Goal: Information Seeking & Learning: Learn about a topic

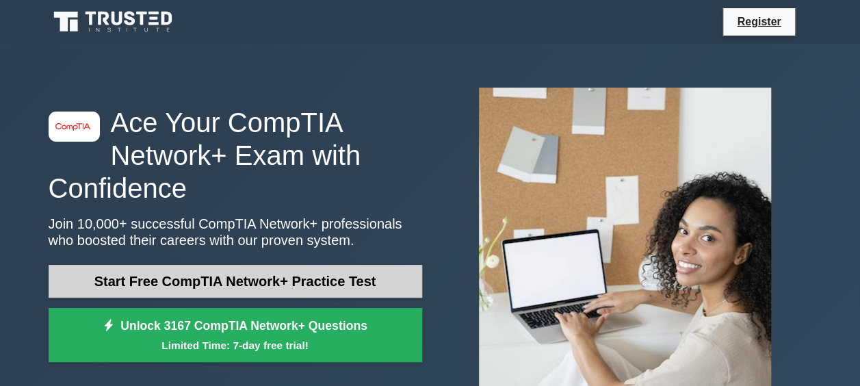
click at [197, 287] on link "Start Free CompTIA Network+ Practice Test" at bounding box center [235, 281] width 373 height 33
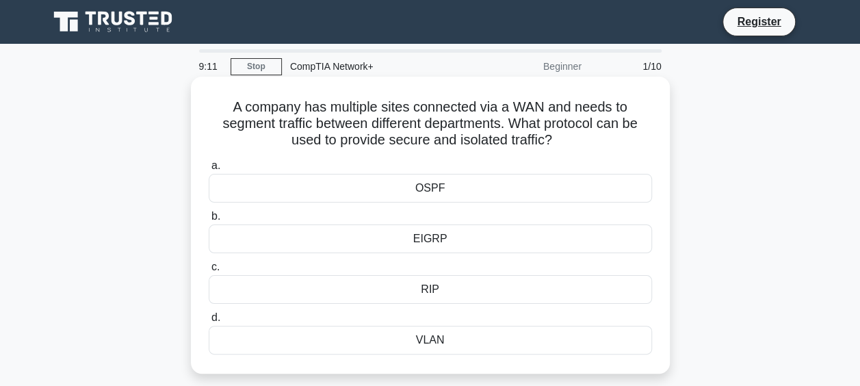
click at [434, 242] on div "EIGRP" at bounding box center [430, 238] width 443 height 29
click at [209, 221] on input "b. EIGRP" at bounding box center [209, 216] width 0 height 9
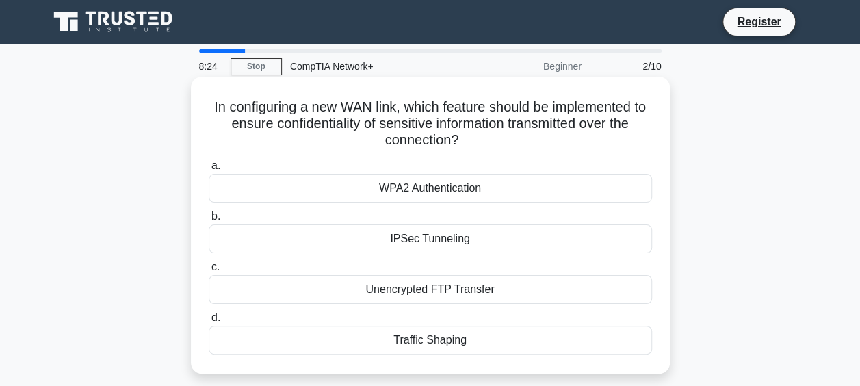
click at [427, 342] on div "Traffic Shaping" at bounding box center [430, 340] width 443 height 29
click at [209, 322] on input "d. Traffic Shaping" at bounding box center [209, 317] width 0 height 9
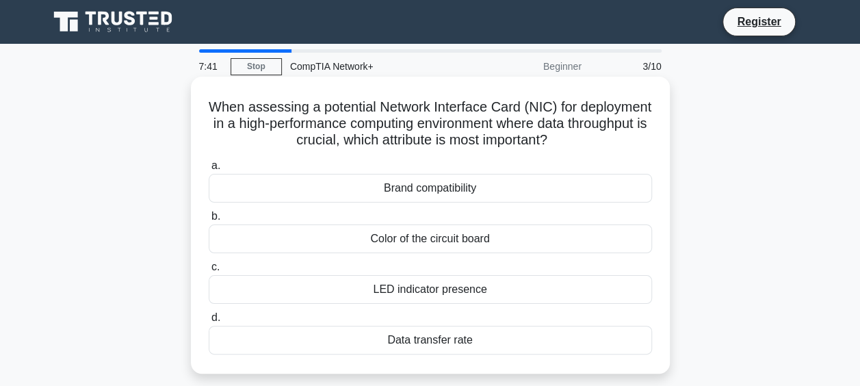
click at [431, 350] on div "Data transfer rate" at bounding box center [430, 340] width 443 height 29
click at [209, 322] on input "d. Data transfer rate" at bounding box center [209, 317] width 0 height 9
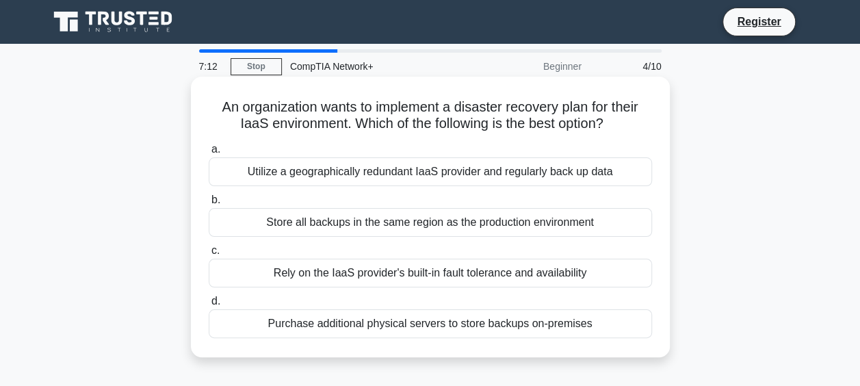
click at [345, 168] on div "Utilize a geographically redundant IaaS provider and regularly back up data" at bounding box center [430, 171] width 443 height 29
click at [209, 154] on input "a. Utilize a geographically redundant IaaS provider and regularly back up data" at bounding box center [209, 149] width 0 height 9
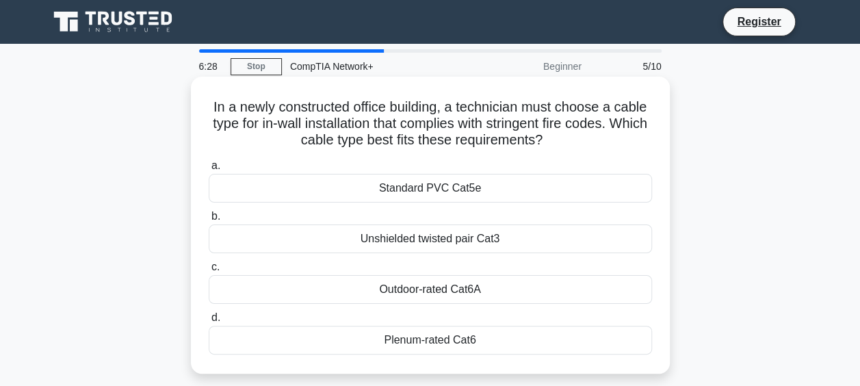
click at [429, 341] on div "Plenum-rated Cat6" at bounding box center [430, 340] width 443 height 29
click at [209, 322] on input "d. Plenum-rated Cat6" at bounding box center [209, 317] width 0 height 9
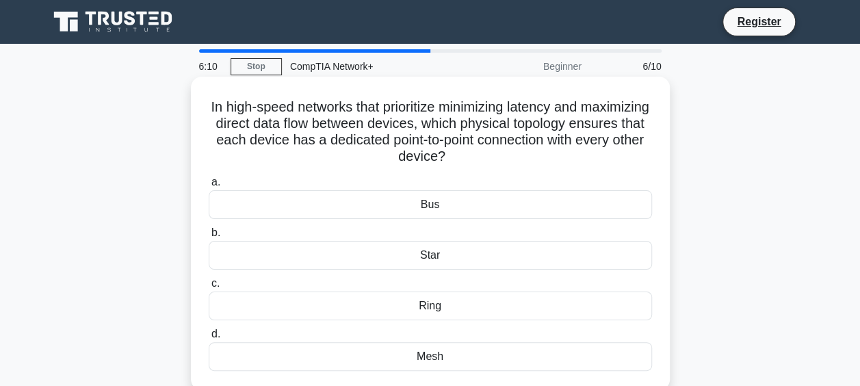
click at [423, 352] on div "Mesh" at bounding box center [430, 356] width 443 height 29
click at [209, 339] on input "d. Mesh" at bounding box center [209, 334] width 0 height 9
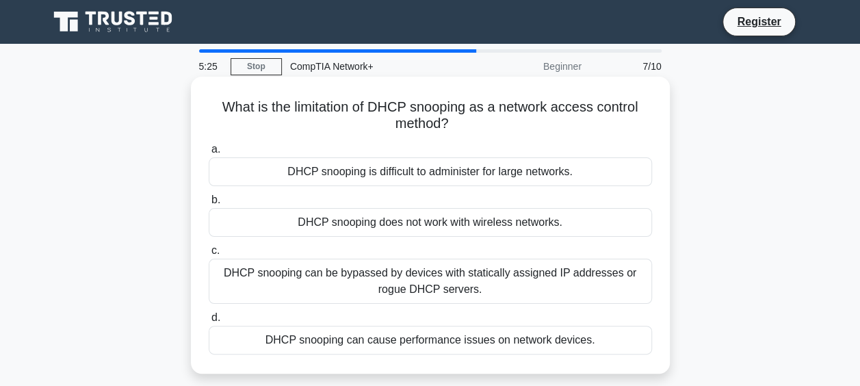
click at [460, 176] on div "DHCP snooping is difficult to administer for large networks." at bounding box center [430, 171] width 443 height 29
click at [209, 154] on input "a. DHCP snooping is difficult to administer for large networks." at bounding box center [209, 149] width 0 height 9
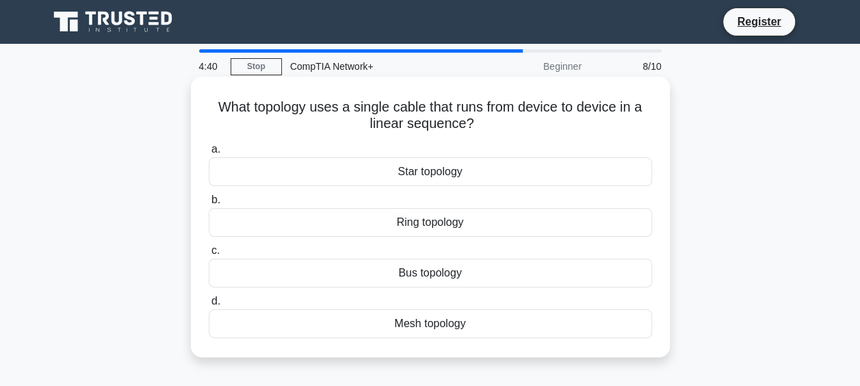
click at [421, 276] on div "Bus topology" at bounding box center [430, 273] width 443 height 29
click at [209, 255] on input "c. Bus topology" at bounding box center [209, 250] width 0 height 9
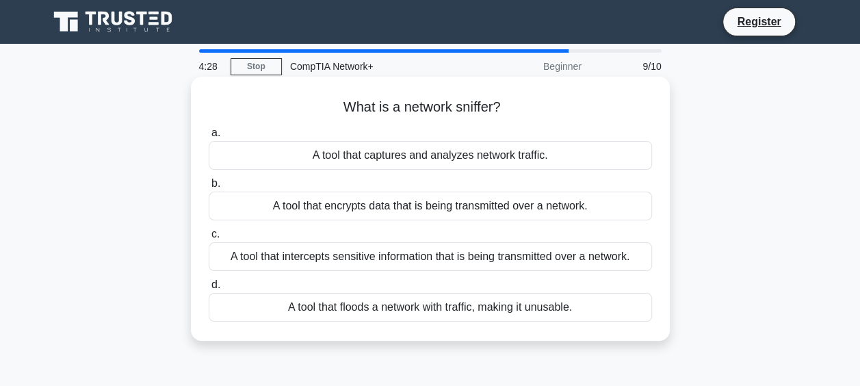
click at [440, 250] on div "A tool that intercepts sensitive information that is being transmitted over a n…" at bounding box center [430, 256] width 443 height 29
click at [209, 239] on input "c. A tool that intercepts sensitive information that is being transmitted over …" at bounding box center [209, 234] width 0 height 9
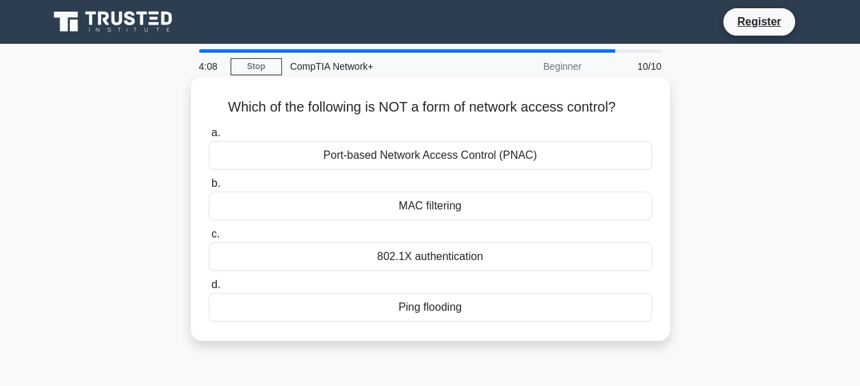
click at [435, 314] on div "Ping flooding" at bounding box center [430, 307] width 443 height 29
click at [209, 289] on input "d. Ping flooding" at bounding box center [209, 284] width 0 height 9
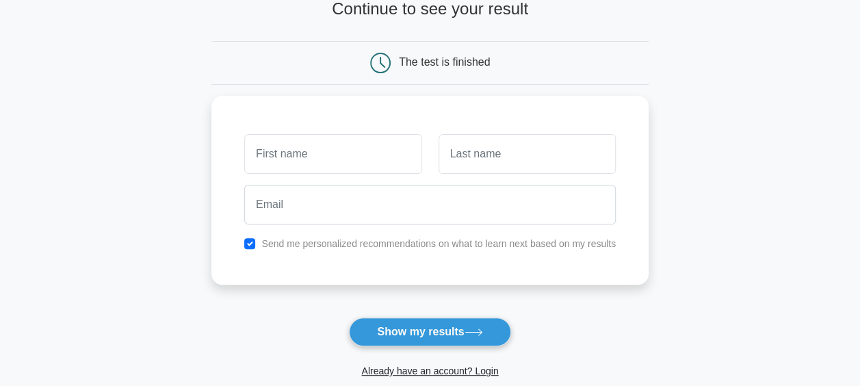
scroll to position [98, 0]
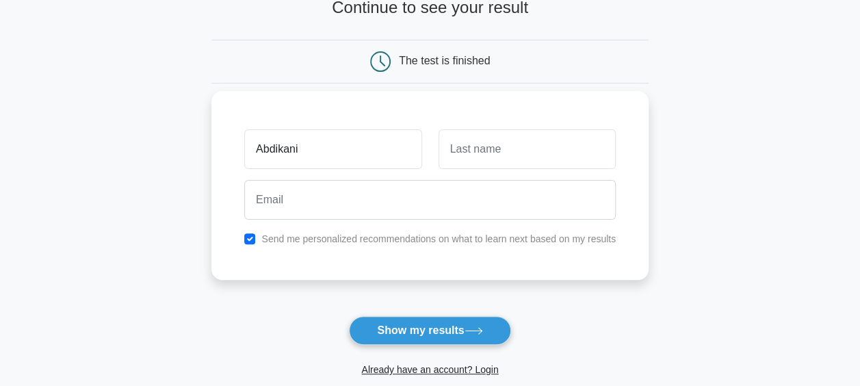
type input "Abdikani"
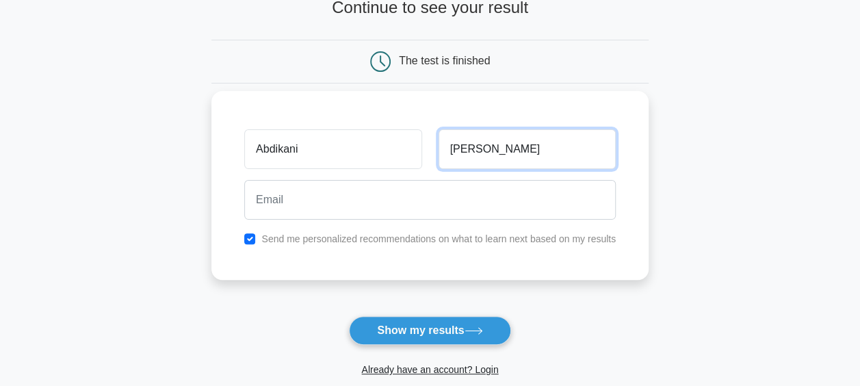
type input "Abdi"
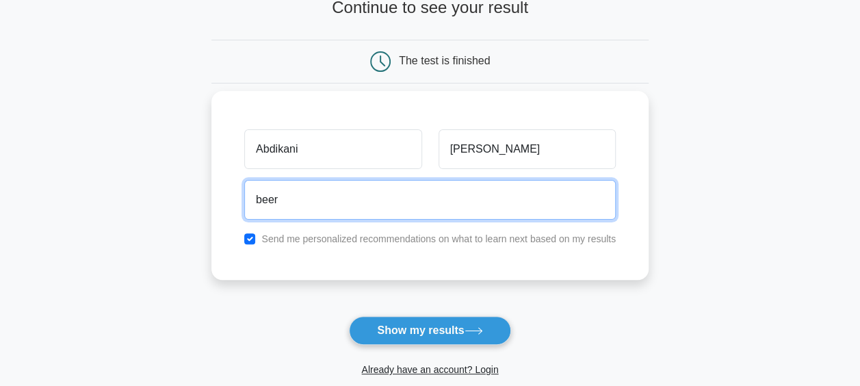
type input "beerdhige12@gmail.com"
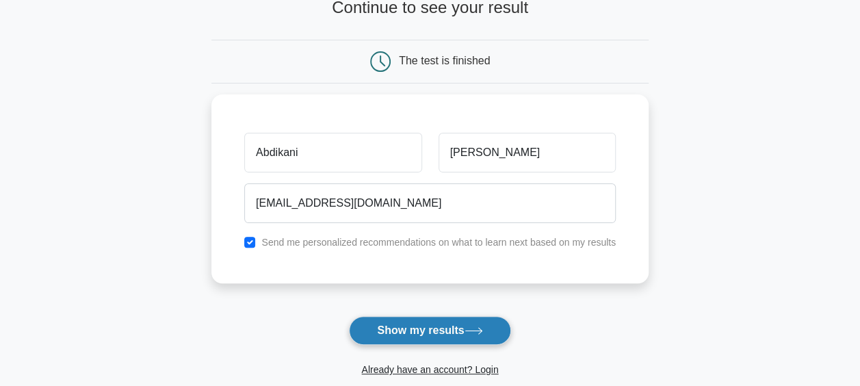
click at [403, 329] on button "Show my results" at bounding box center [429, 330] width 161 height 29
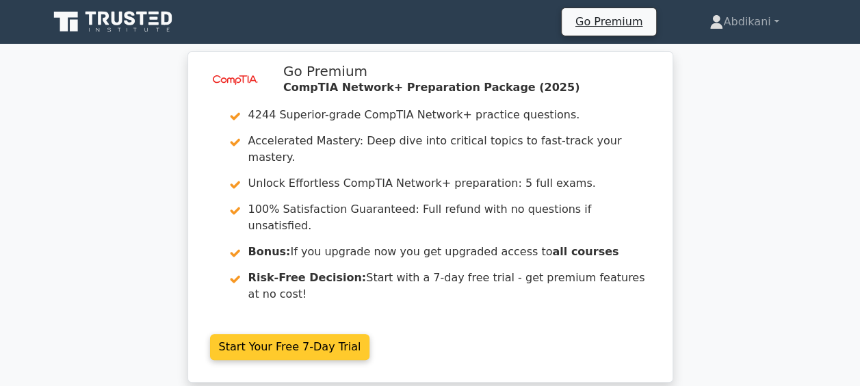
click at [306, 334] on link "Start Your Free 7-Day Trial" at bounding box center [290, 347] width 160 height 26
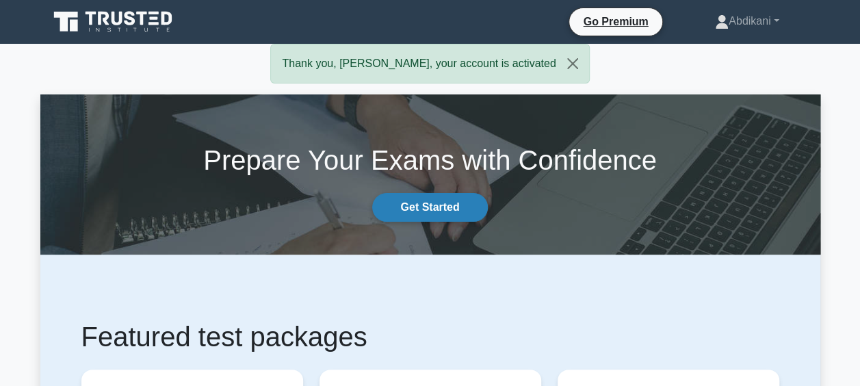
click at [419, 205] on link "Get Started" at bounding box center [429, 207] width 115 height 29
